Goal: Task Accomplishment & Management: Manage account settings

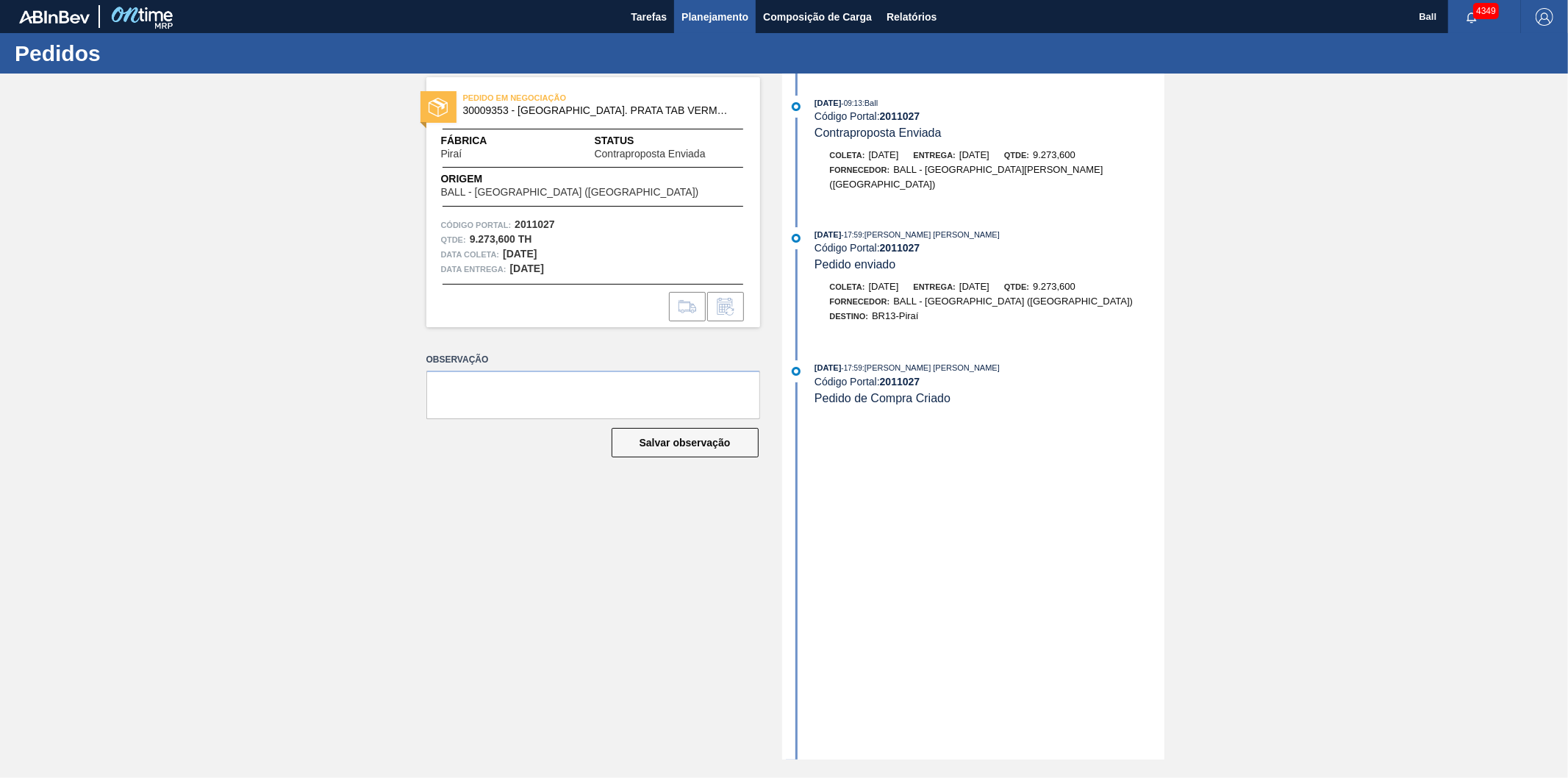
click at [722, 19] on span "Planejamento" at bounding box center [715, 17] width 67 height 18
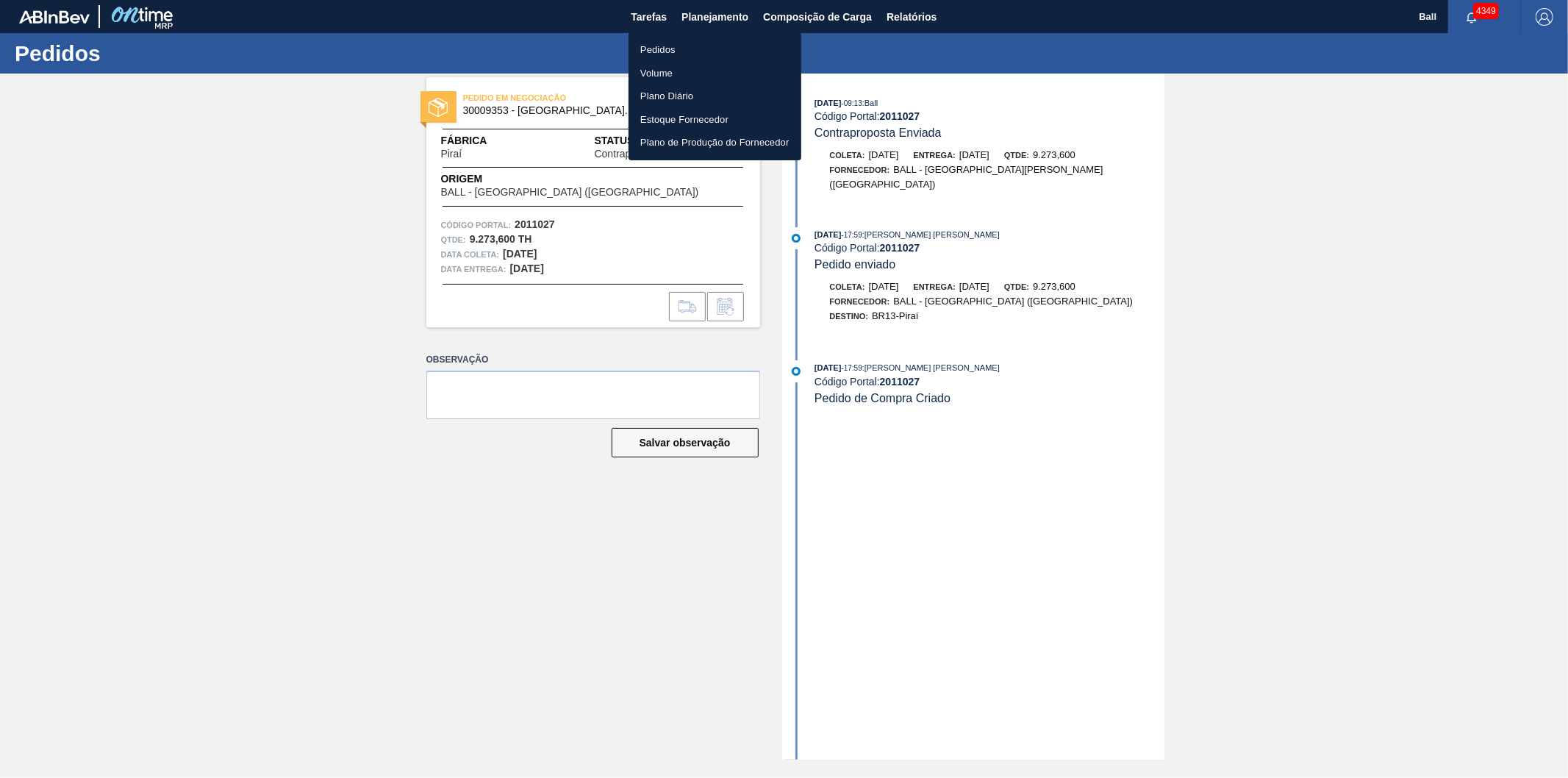
click at [672, 51] on li "Pedidos" at bounding box center [715, 49] width 172 height 23
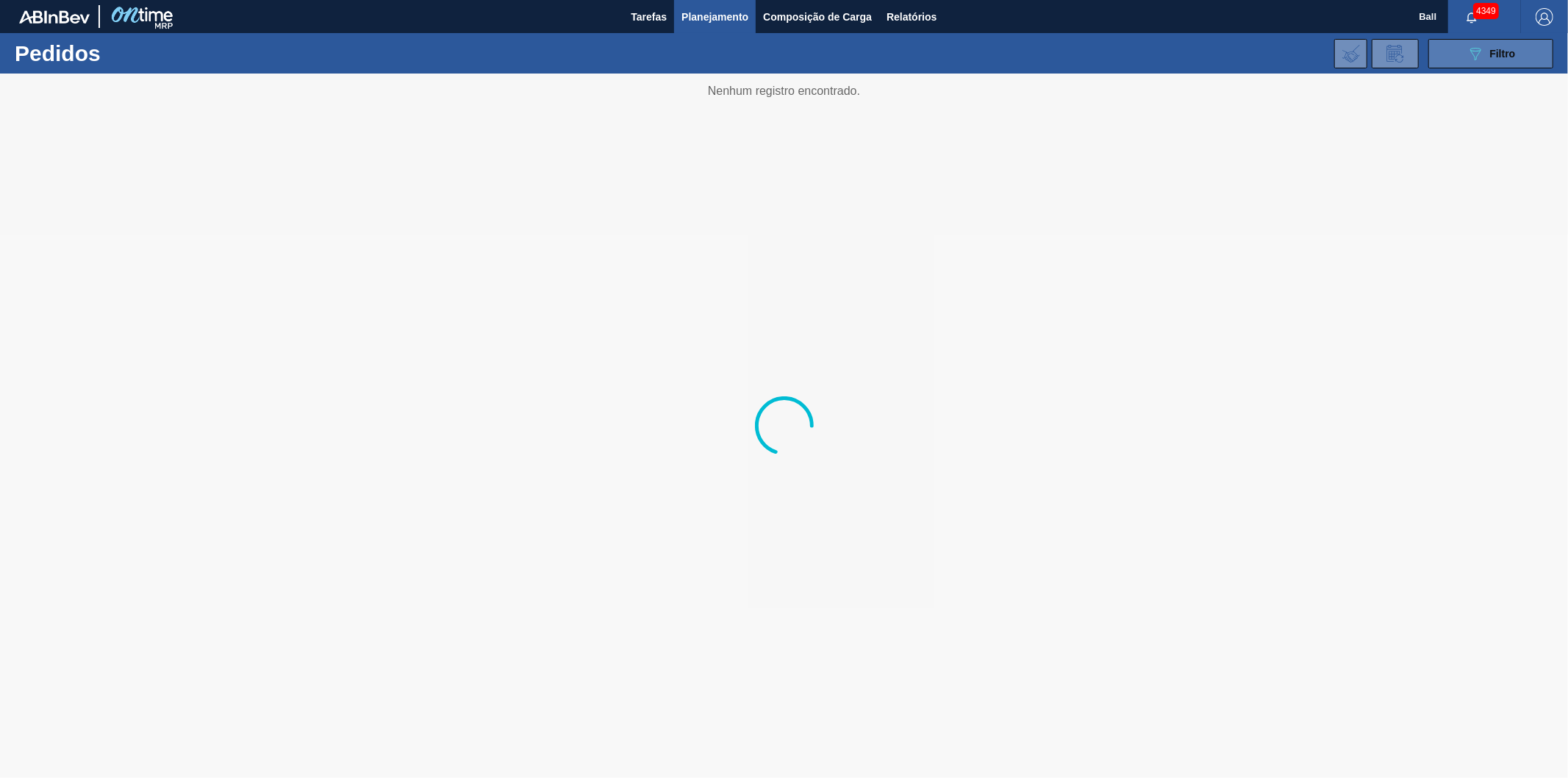
click at [1480, 64] on button "089F7B8B-B2A5-4AFE-B5C0-19BA573D28AC Filtro" at bounding box center [1491, 53] width 125 height 30
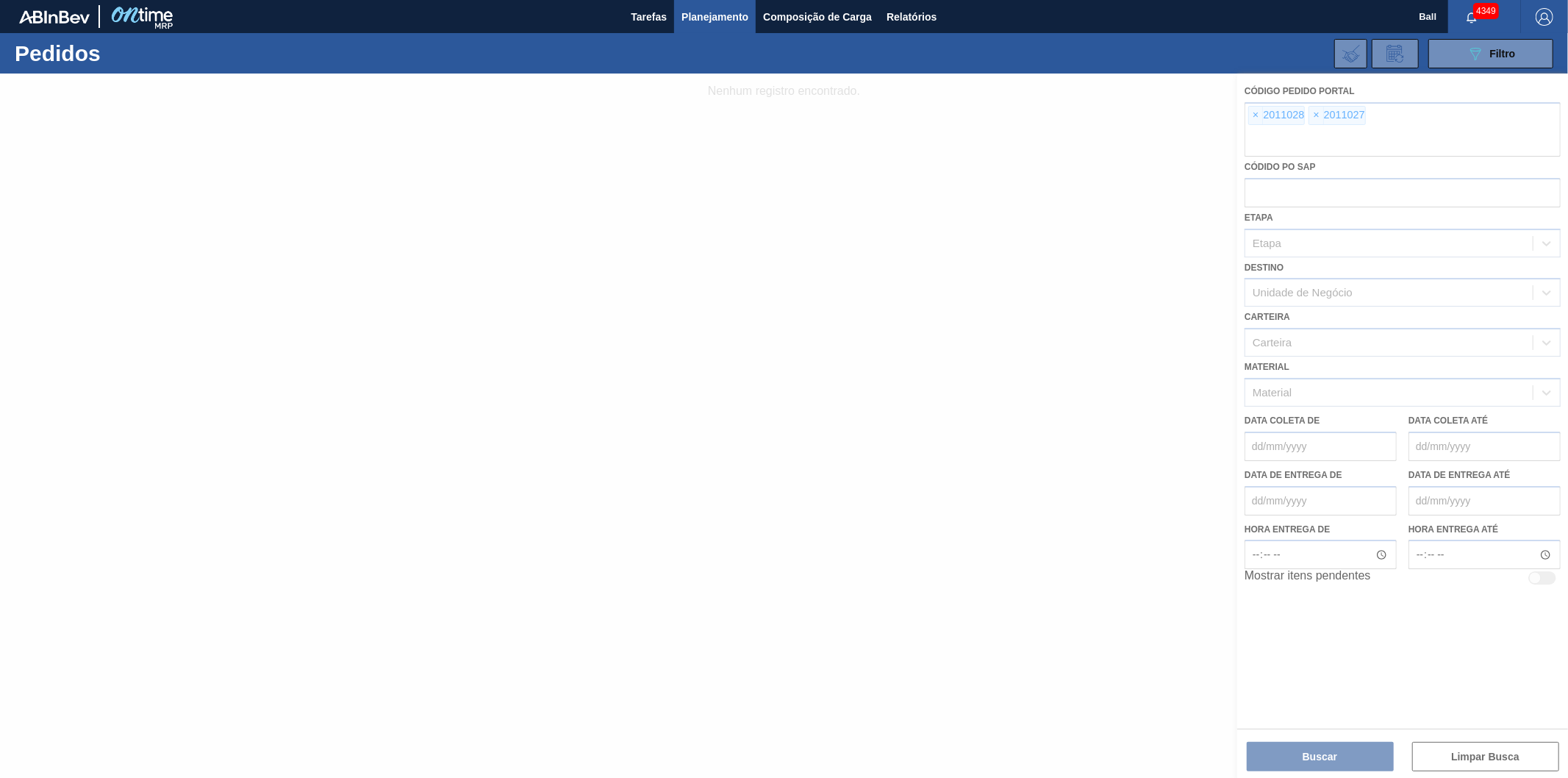
click at [1257, 117] on div at bounding box center [784, 425] width 1568 height 705
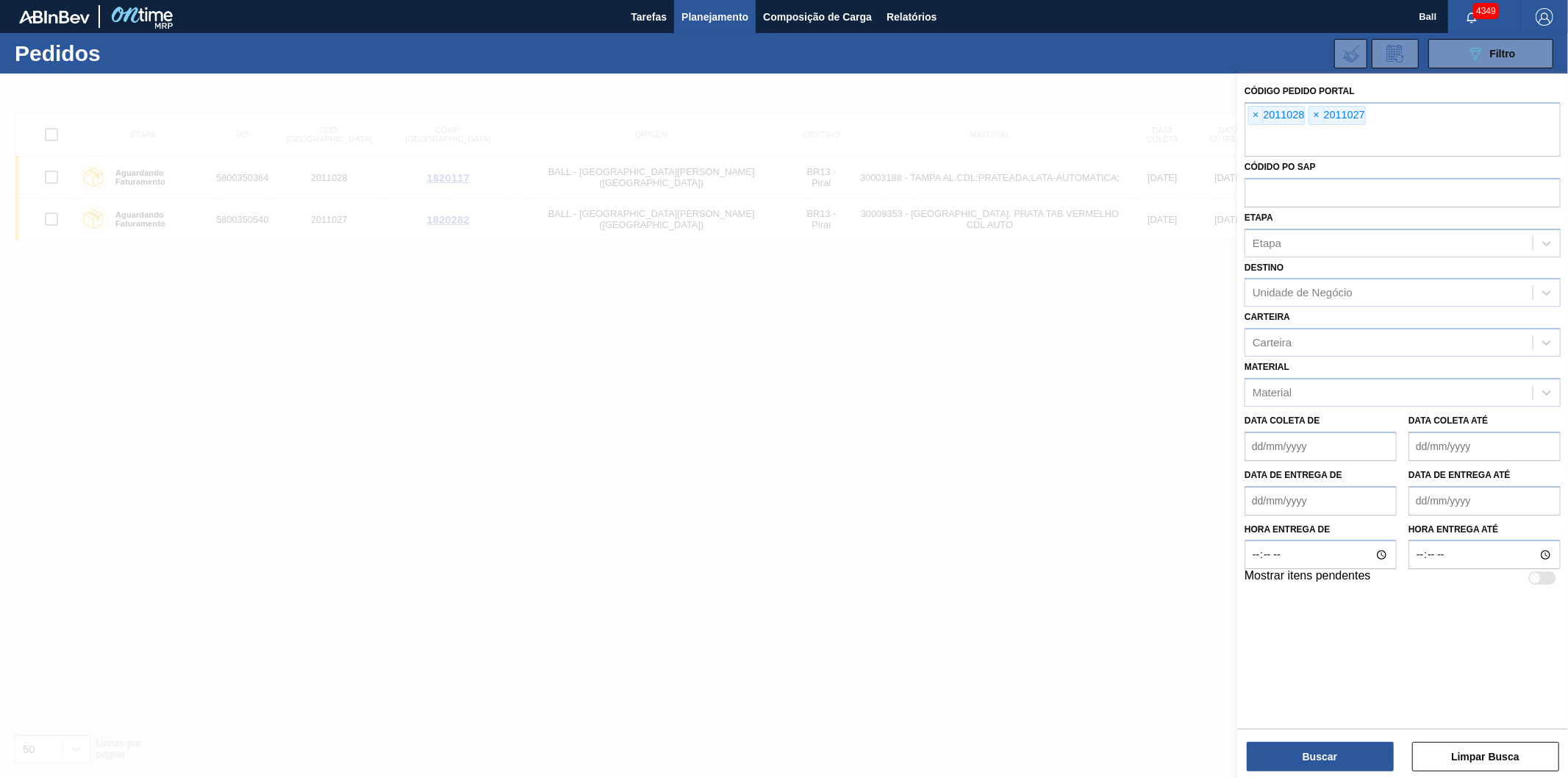
click at [1257, 115] on span "×" at bounding box center [1256, 116] width 14 height 18
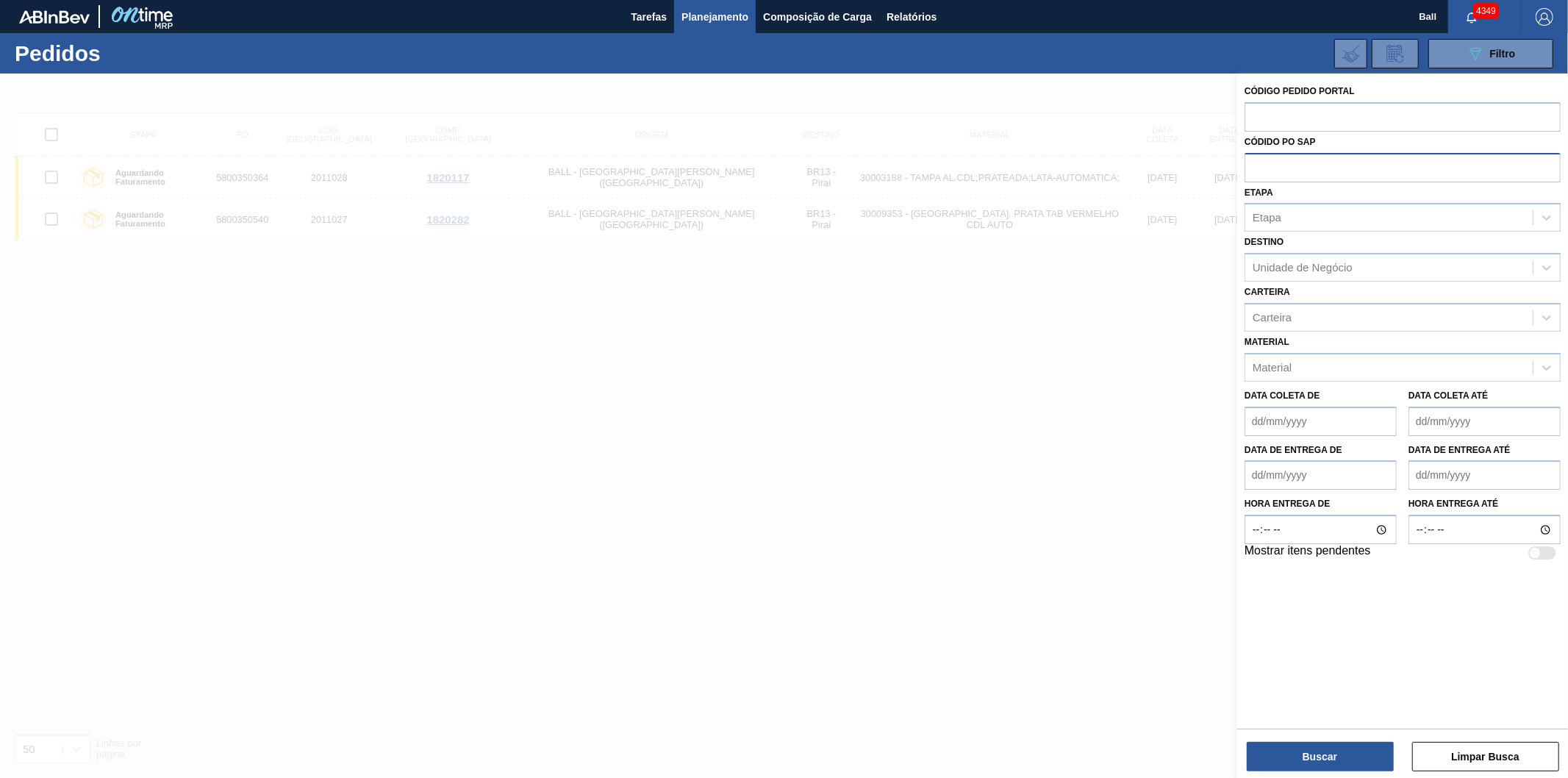
click at [1262, 168] on input "text" at bounding box center [1403, 167] width 316 height 28
paste input "5800335518"
type input "5800335518"
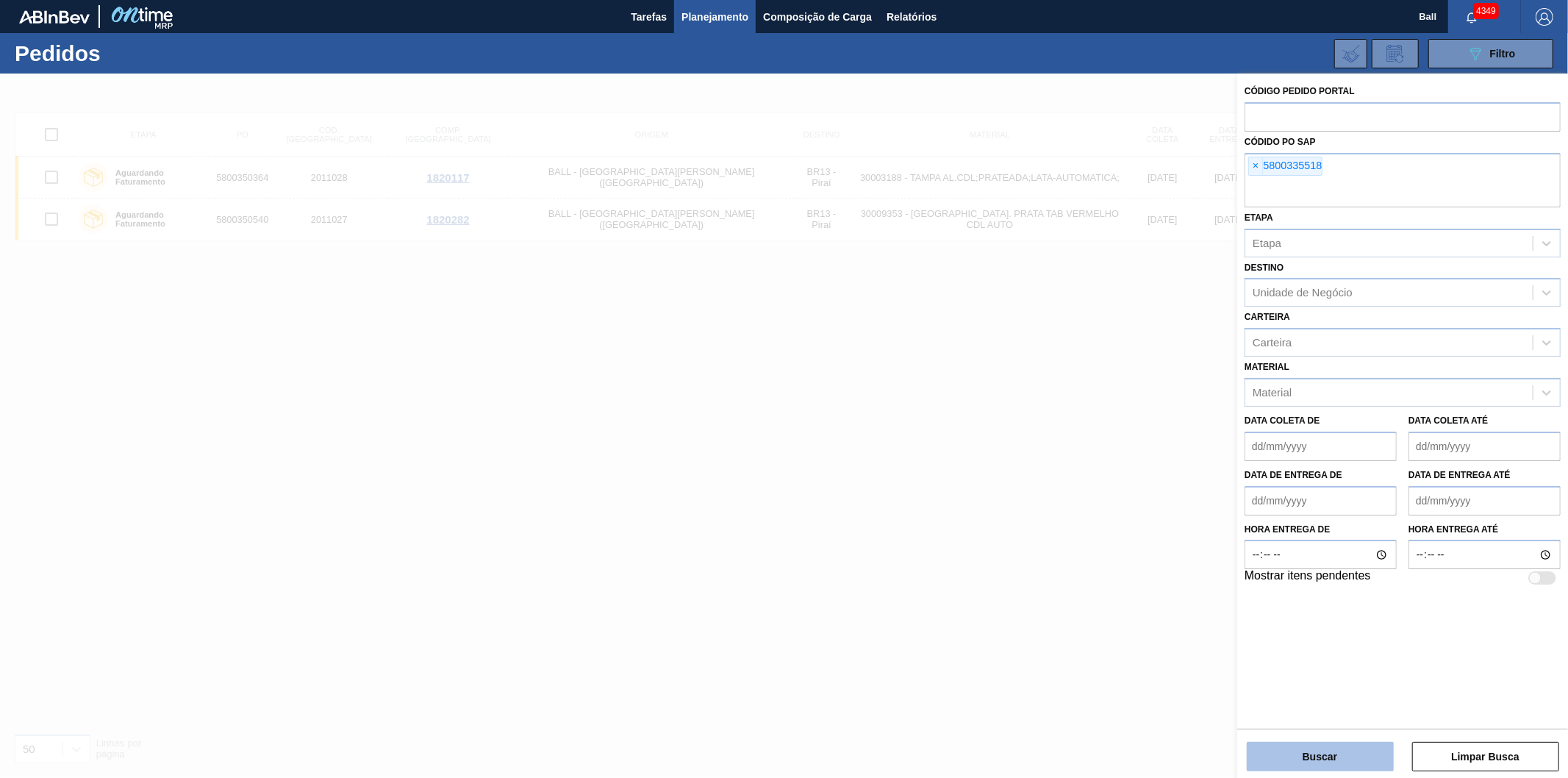
click at [1275, 761] on button "Buscar" at bounding box center [1320, 756] width 147 height 30
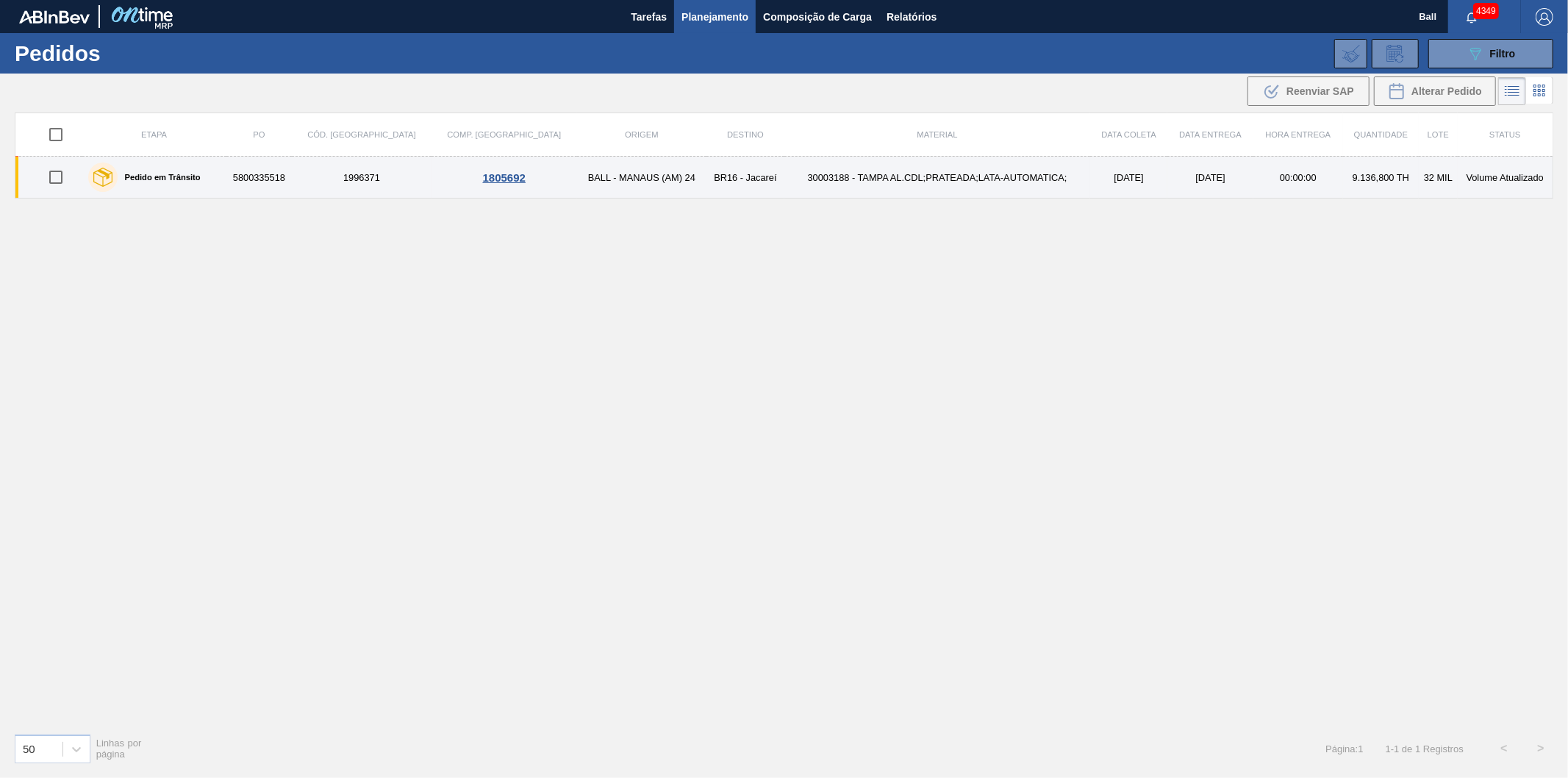
click at [1126, 179] on td "[DATE]" at bounding box center [1128, 177] width 77 height 42
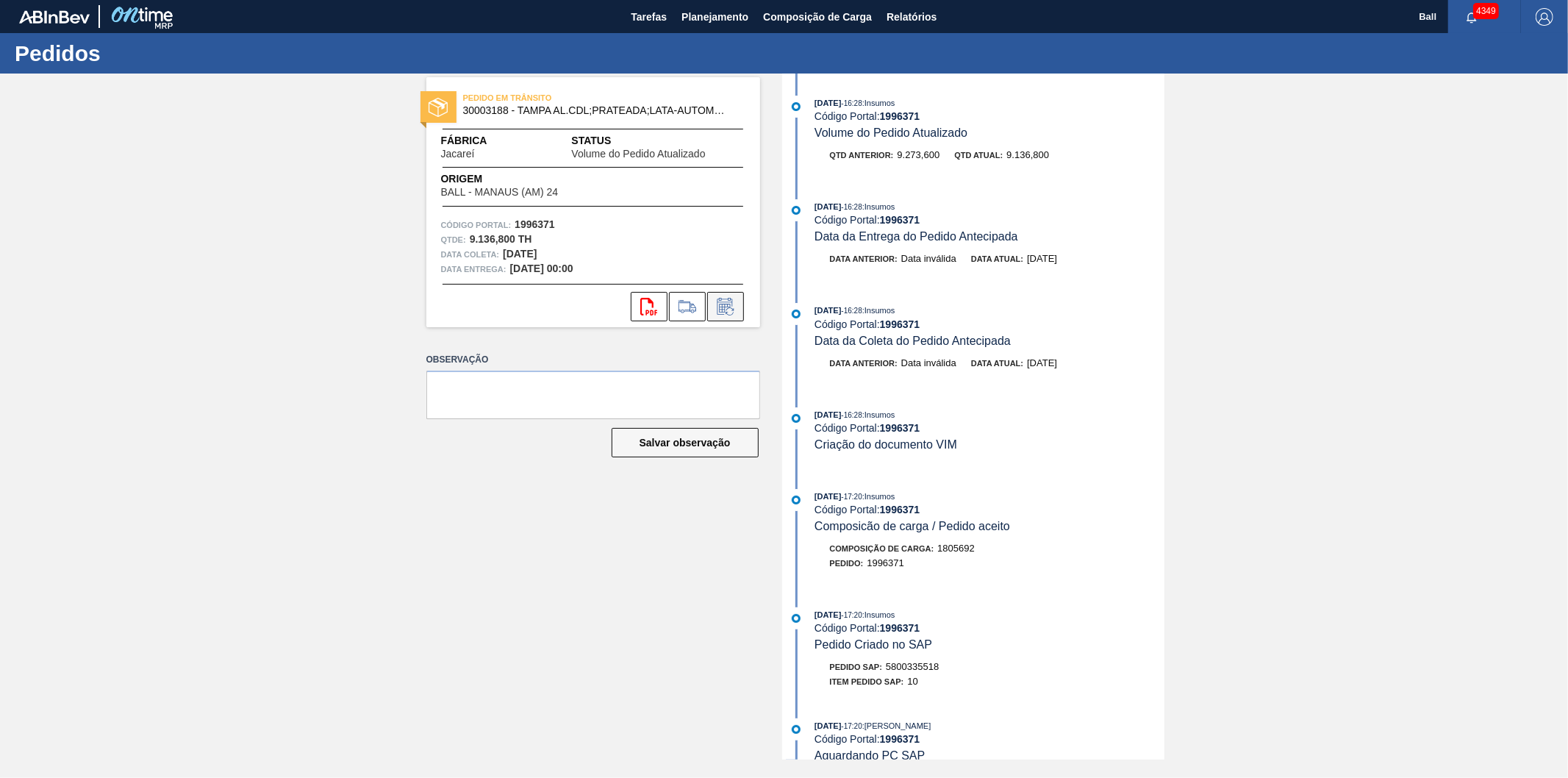
click at [735, 302] on icon at bounding box center [725, 306] width 23 height 18
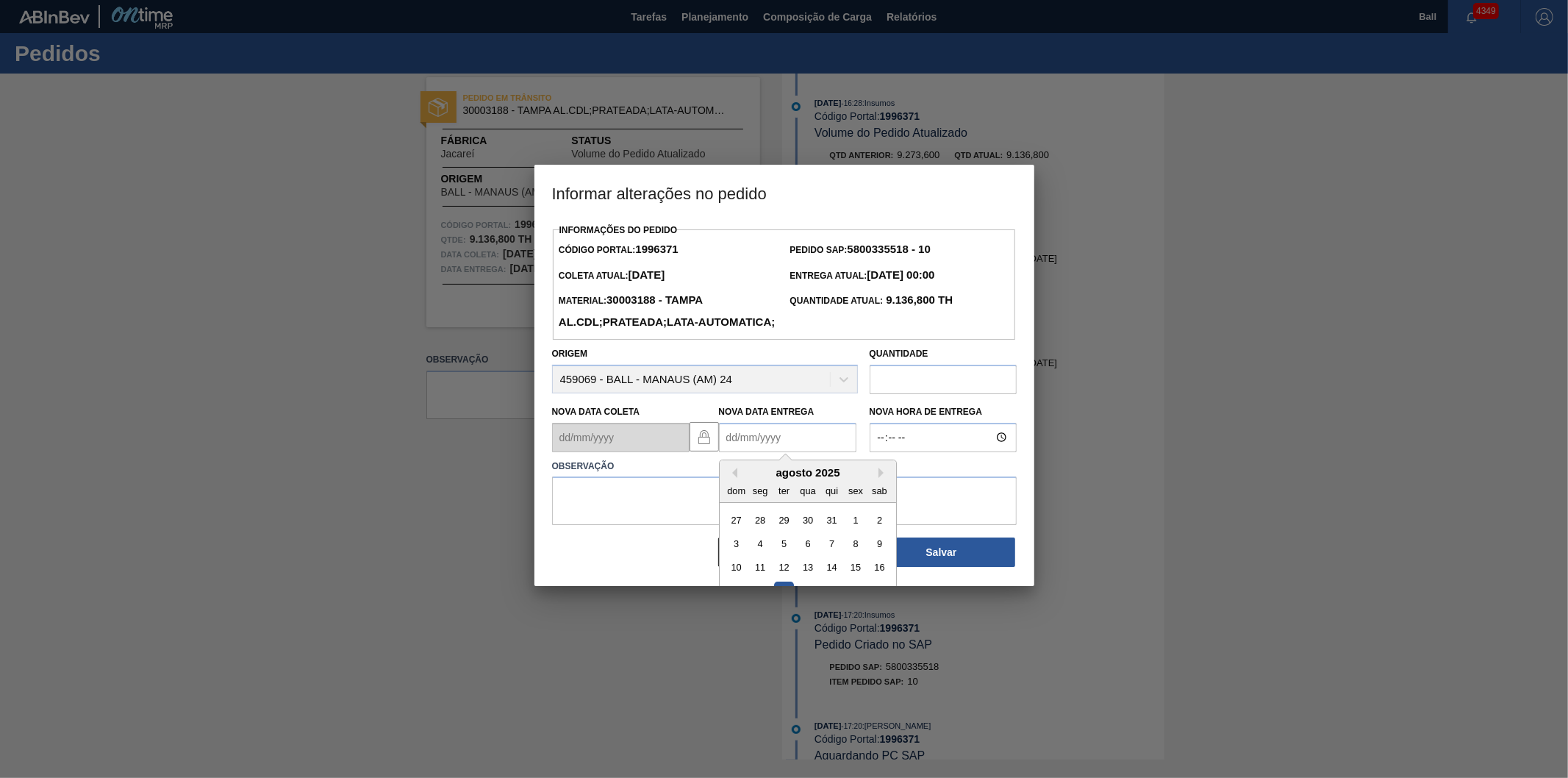
click at [761, 452] on Entrega "Nova Data Entrega" at bounding box center [788, 437] width 137 height 30
click at [741, 479] on div "agosto 2025" at bounding box center [808, 472] width 176 height 13
click at [880, 478] on button "Next Month" at bounding box center [883, 472] width 10 height 10
click at [733, 478] on button "Previous Month" at bounding box center [732, 472] width 10 height 10
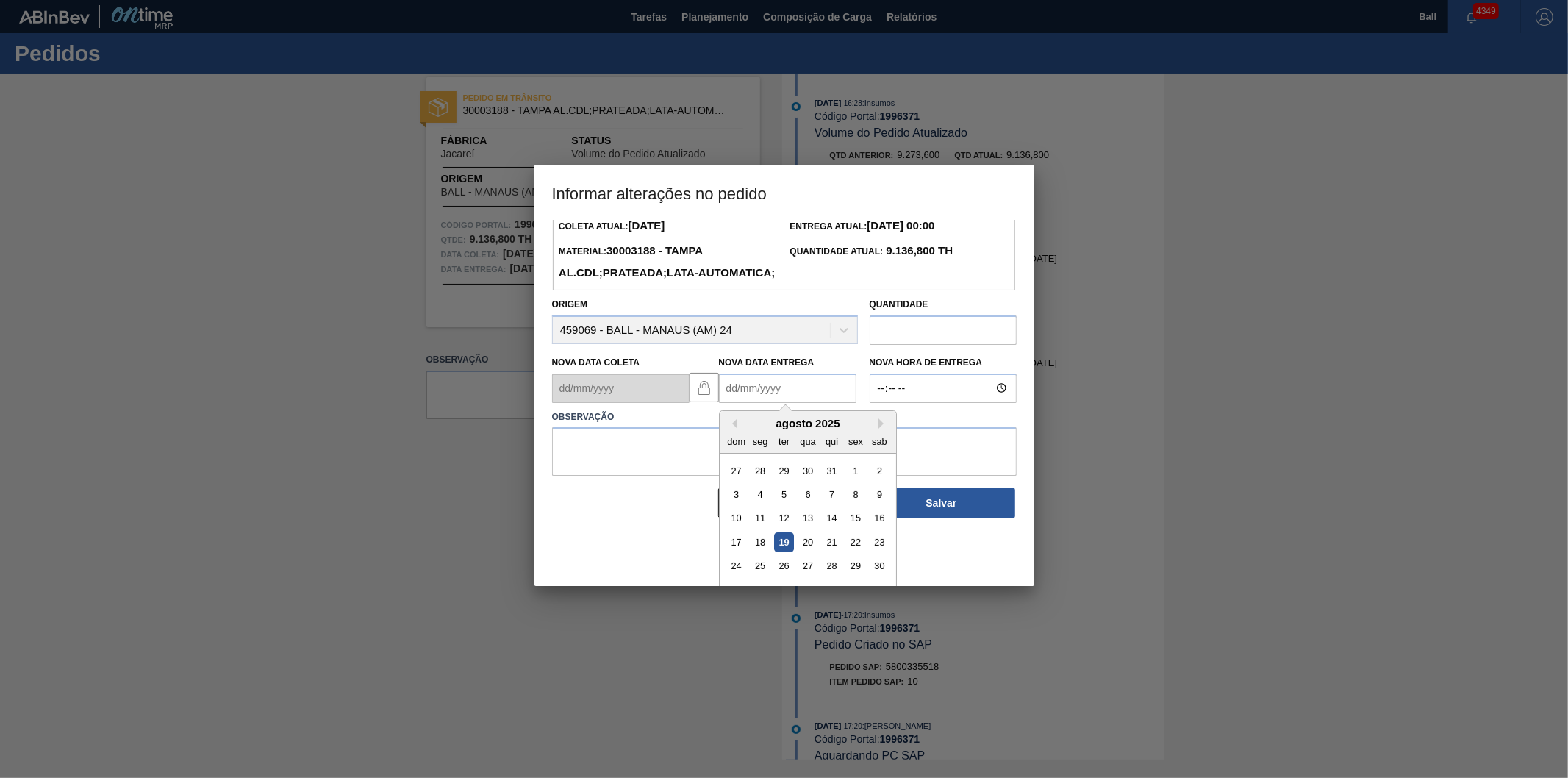
scroll to position [71, 0]
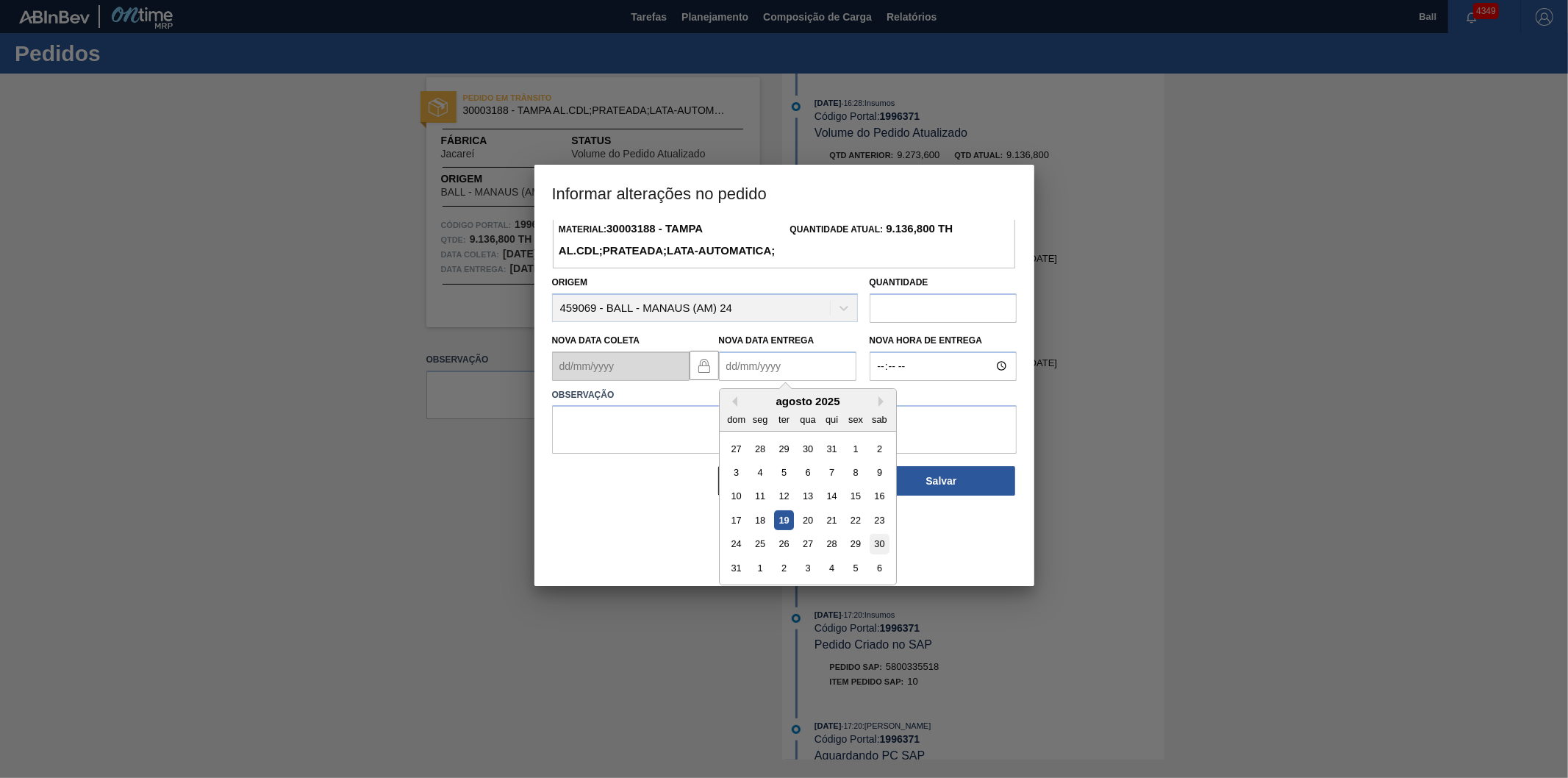
click at [883, 554] on div "30" at bounding box center [879, 543] width 20 height 20
type Entrega "[DATE]"
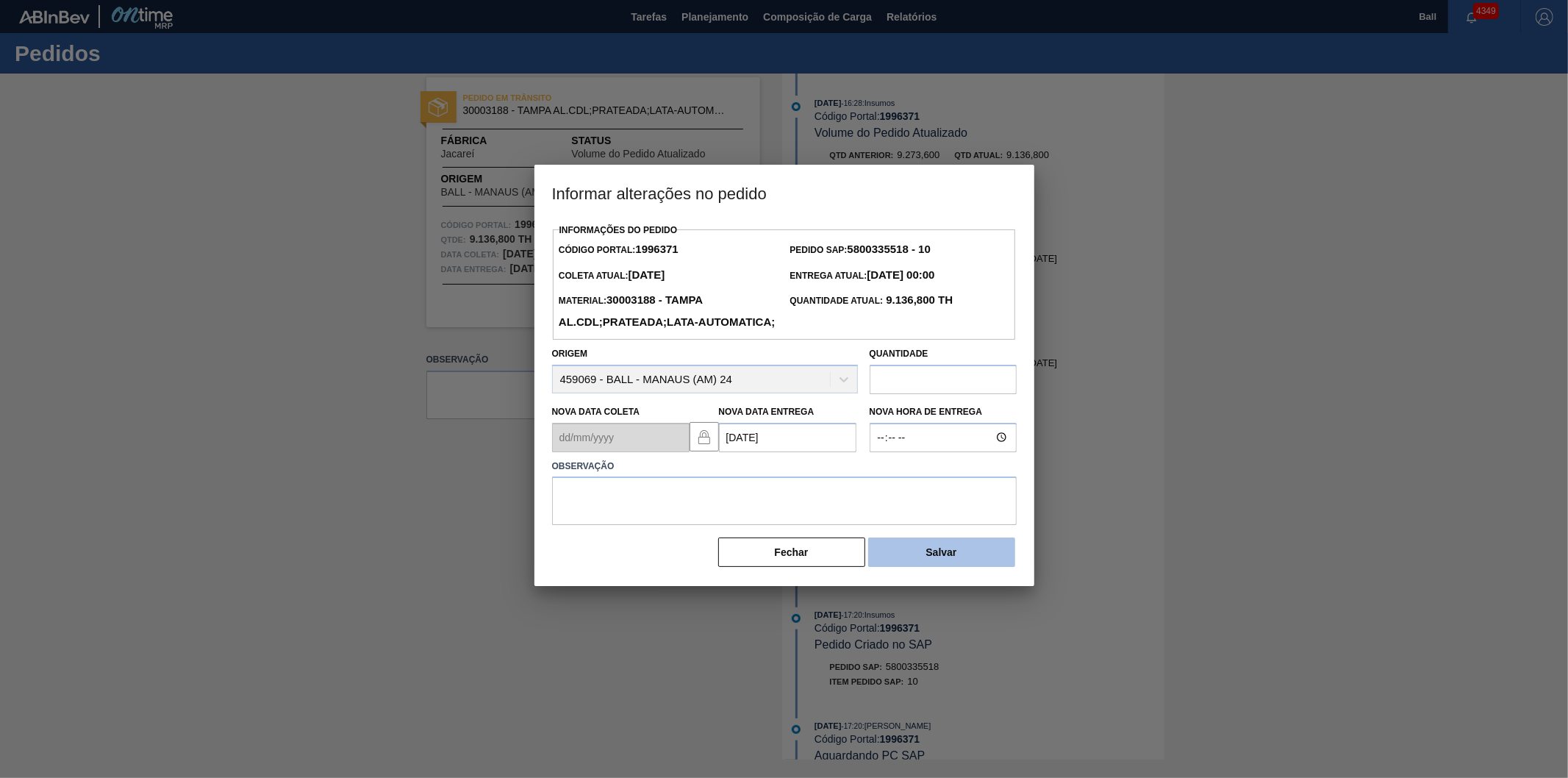
click at [914, 567] on button "Salvar" at bounding box center [942, 551] width 147 height 30
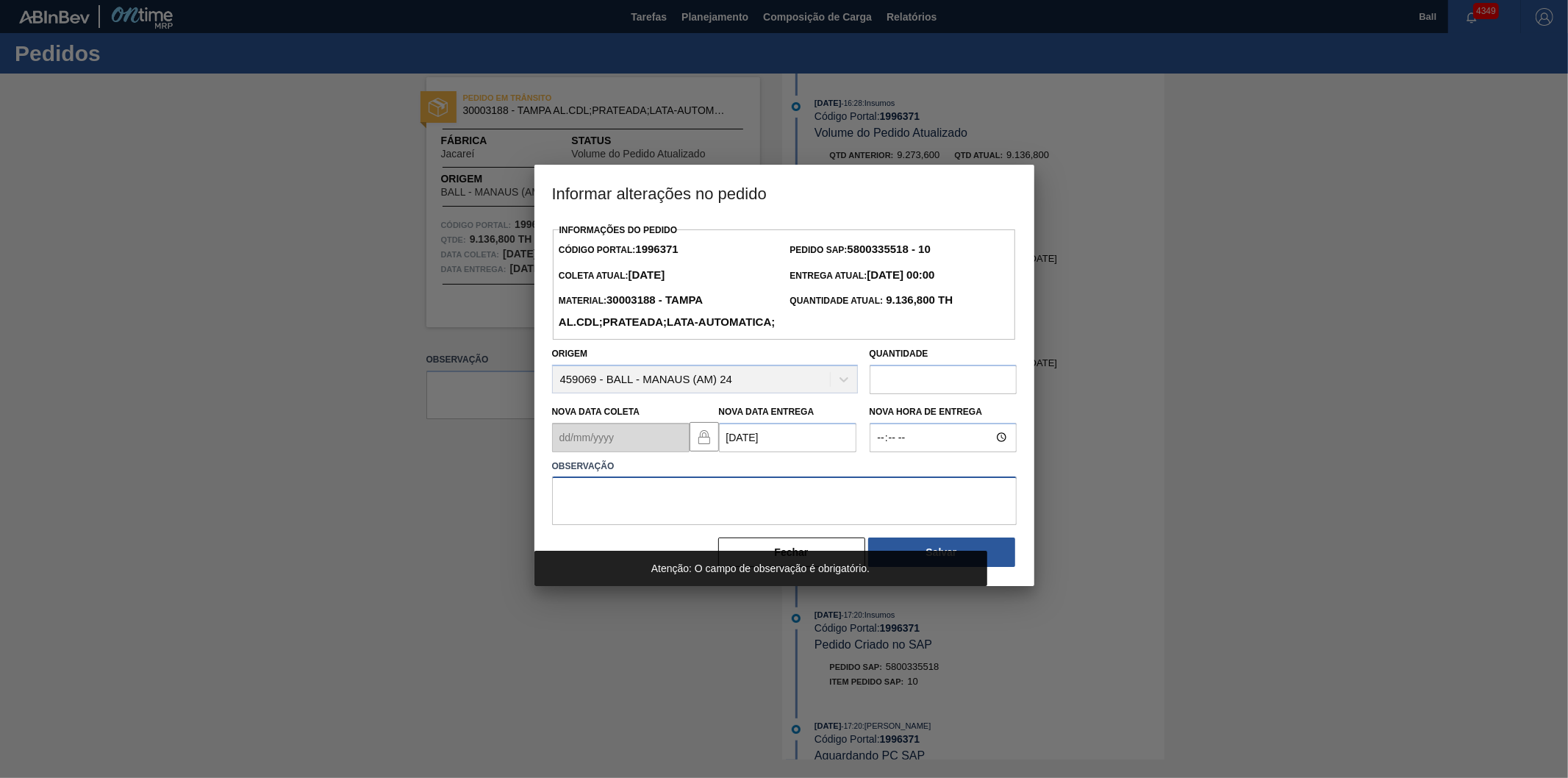
click at [648, 525] on textarea at bounding box center [784, 500] width 464 height 49
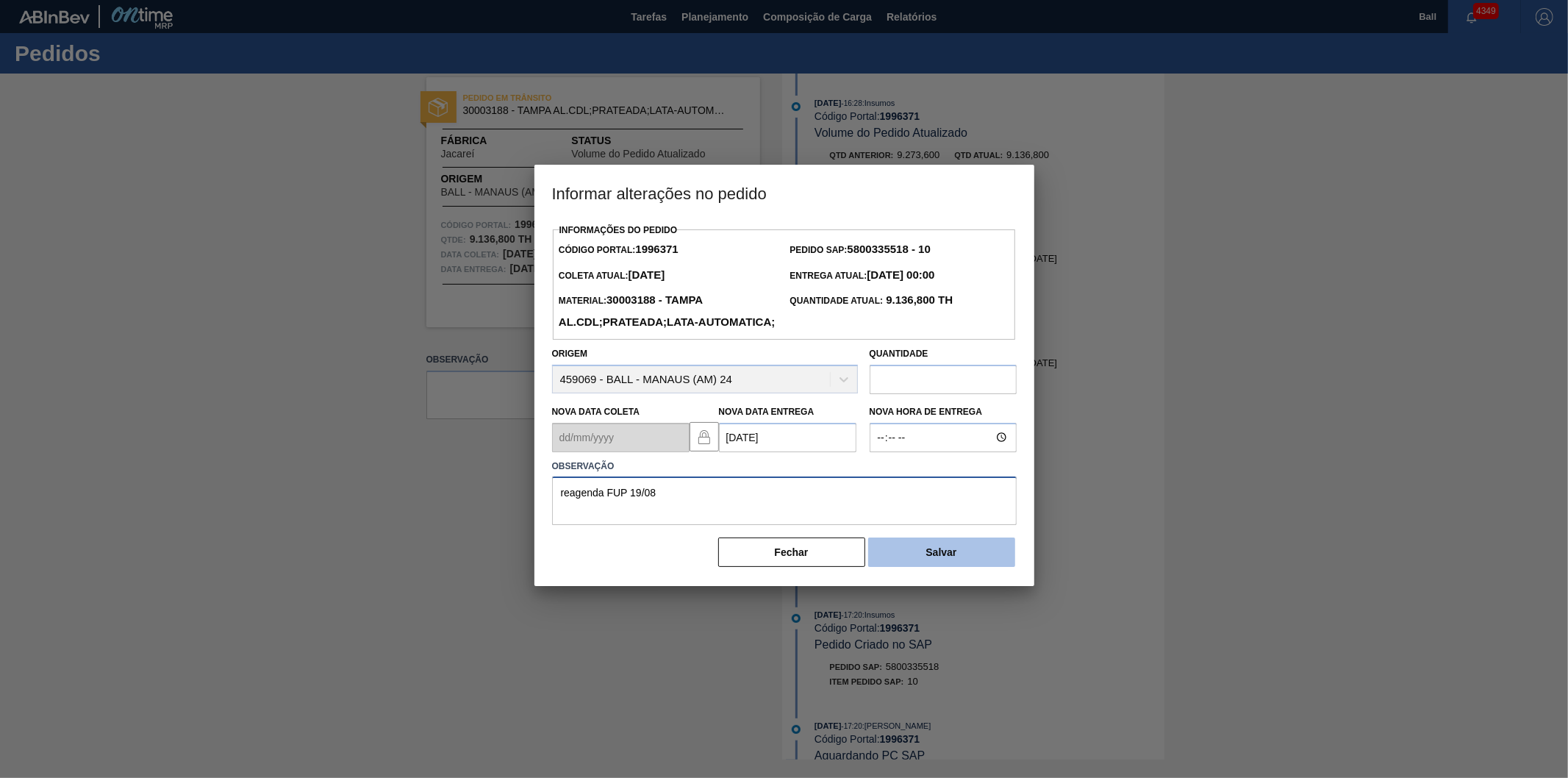
type textarea "reagenda FUP 19/08"
click at [974, 567] on button "Salvar" at bounding box center [942, 551] width 147 height 30
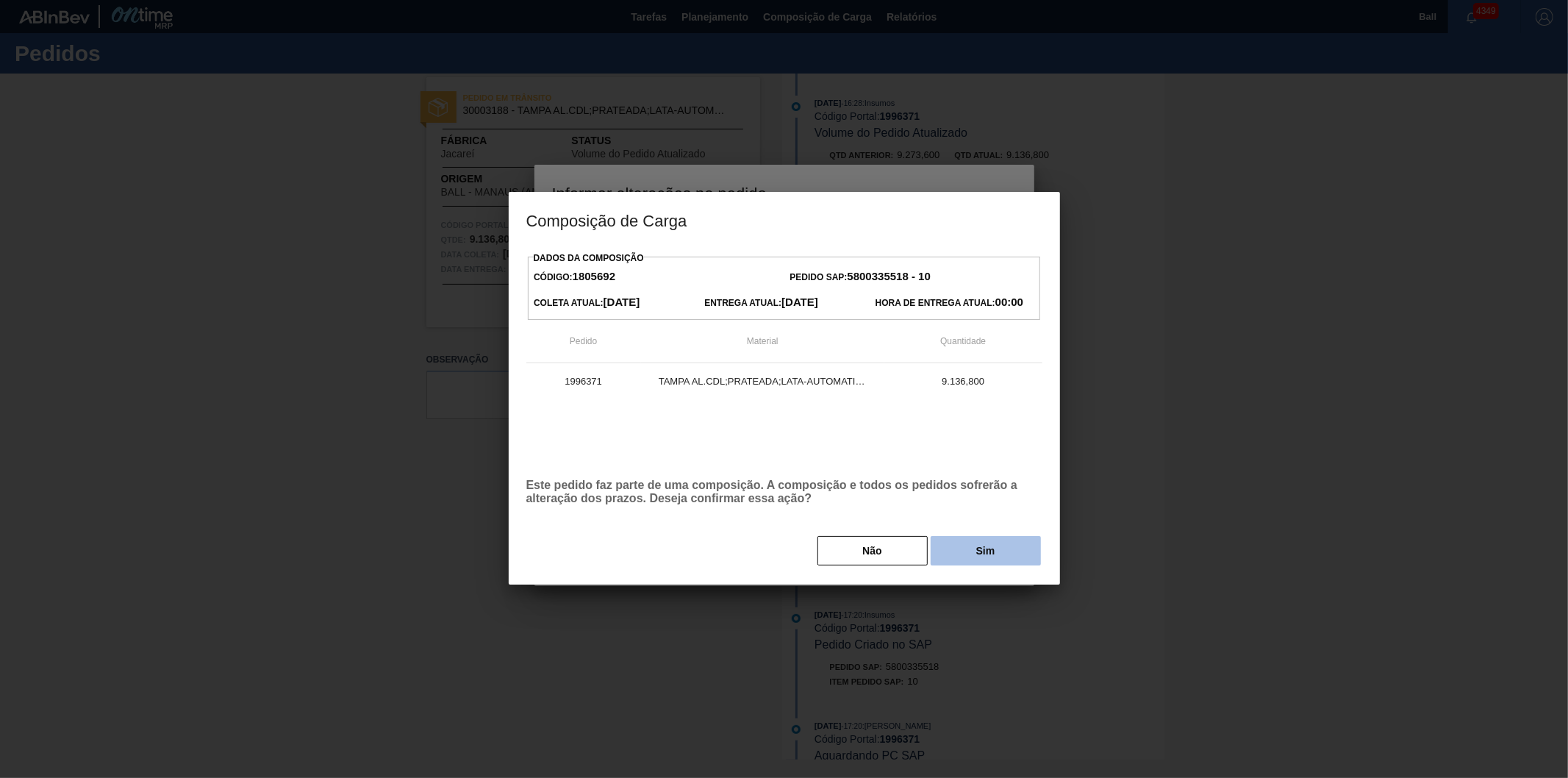
click at [996, 555] on button "Sim" at bounding box center [985, 551] width 110 height 30
